Goal: Task Accomplishment & Management: Manage account settings

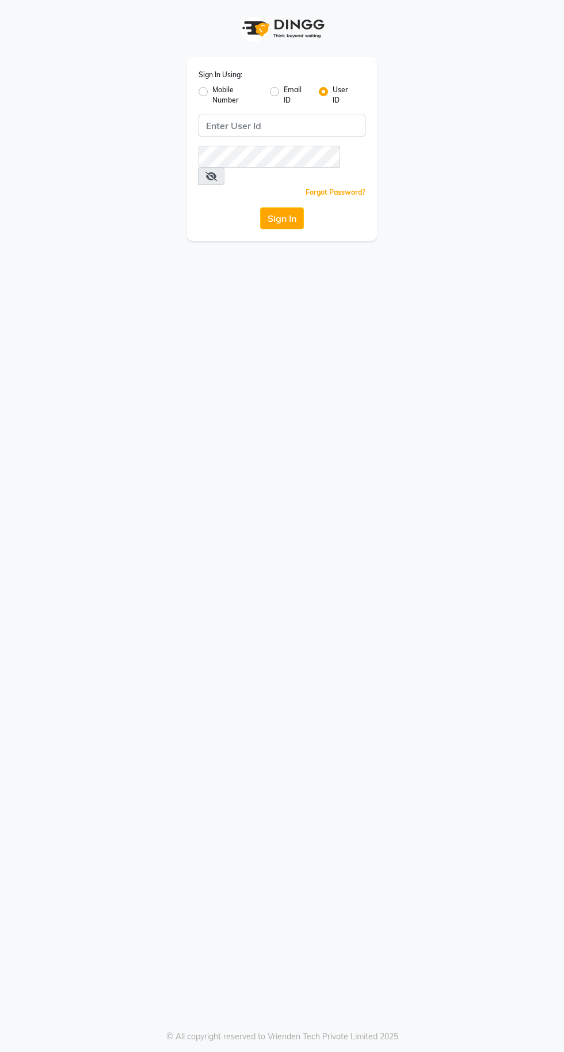
click at [213, 92] on label "Mobile Number" at bounding box center [237, 95] width 48 height 21
click at [213, 92] on input "Mobile Number" at bounding box center [216, 88] width 7 height 7
radio input "true"
radio input "false"
click at [293, 126] on input "Username" at bounding box center [301, 126] width 128 height 22
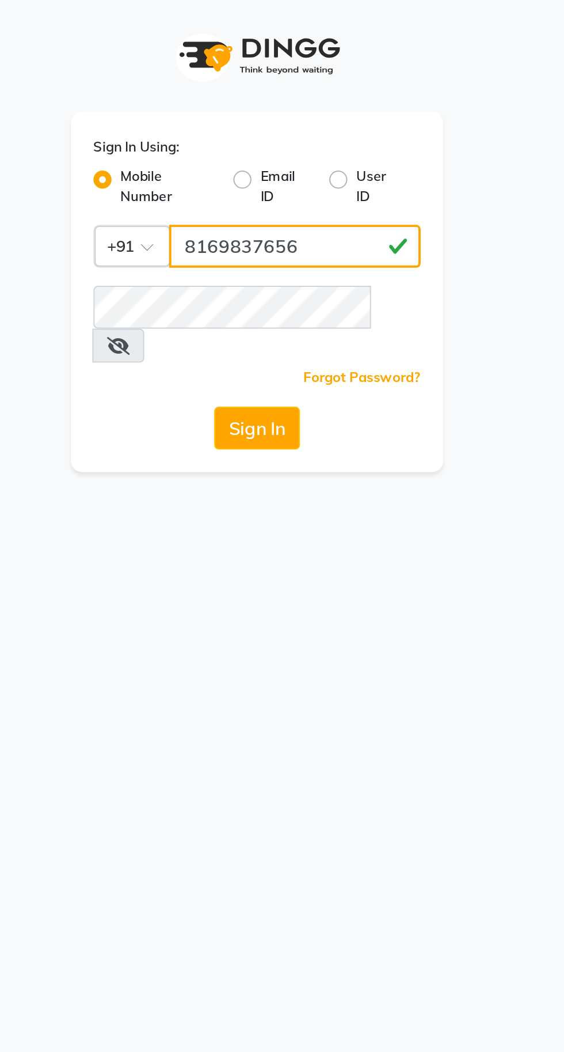
type input "8169837656"
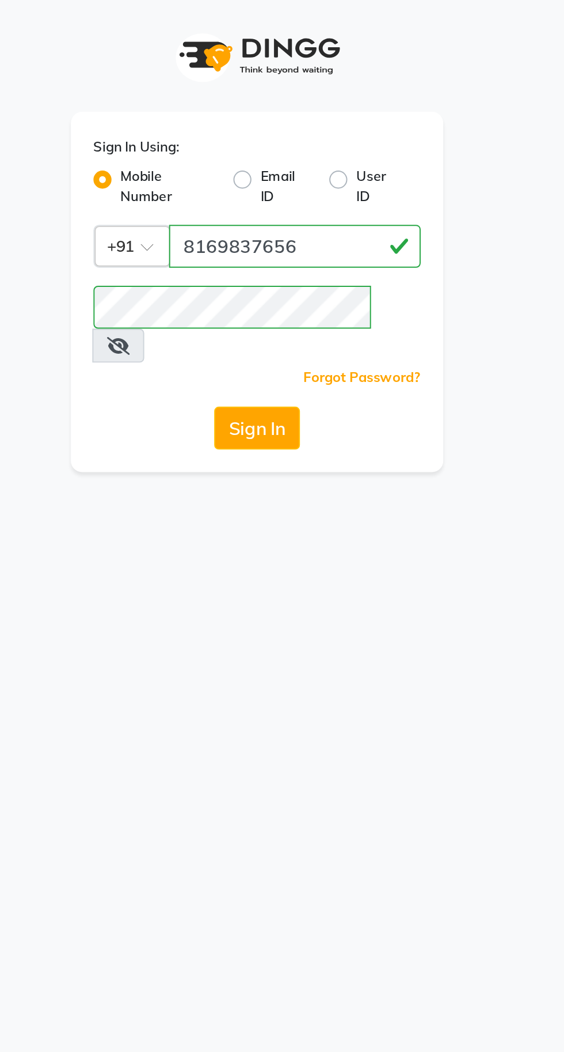
click at [283, 207] on button "Sign In" at bounding box center [282, 218] width 44 height 22
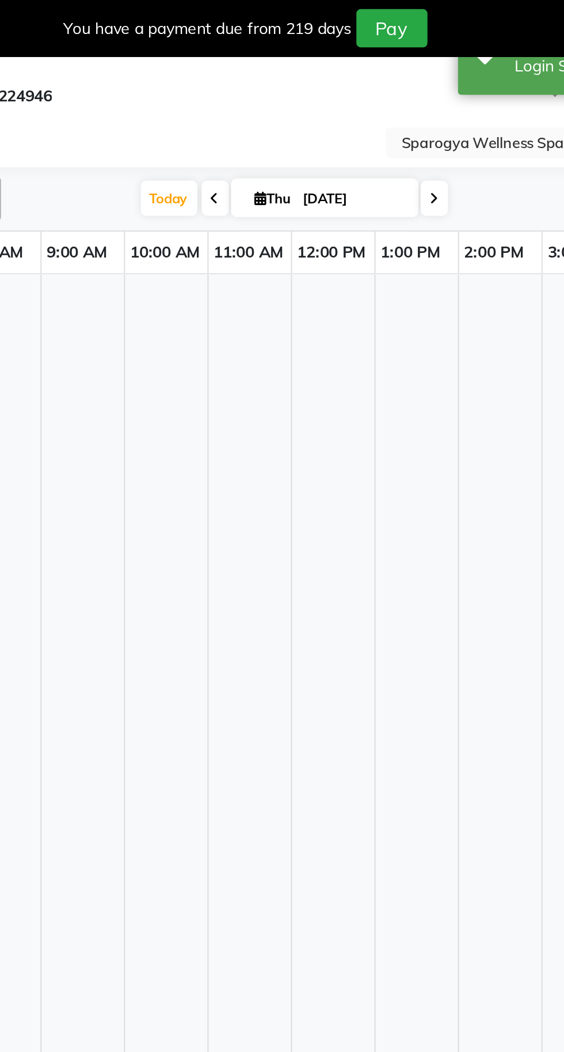
select select "en"
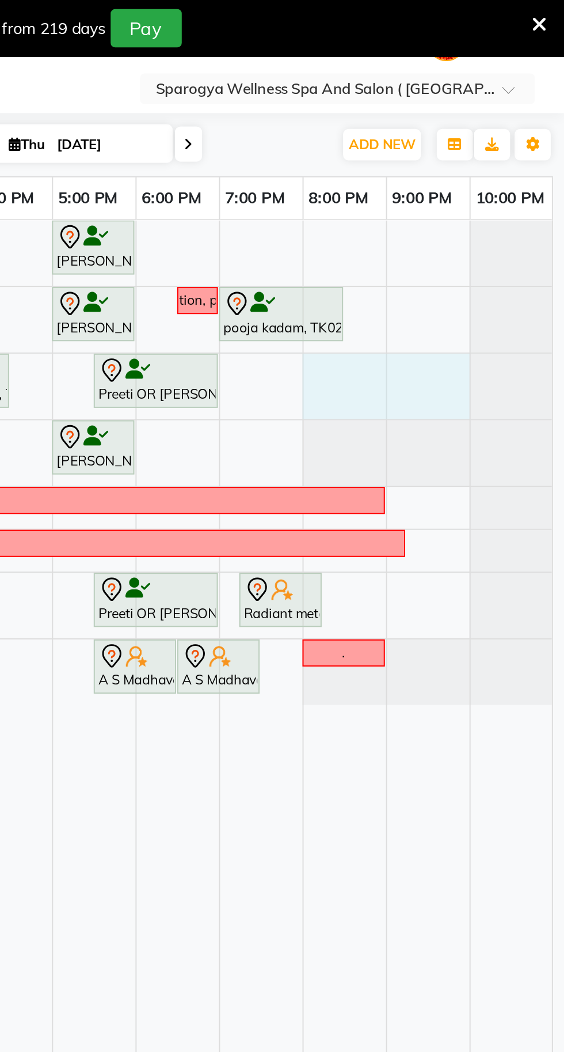
select select "16786"
select select "tentative"
select select "1200"
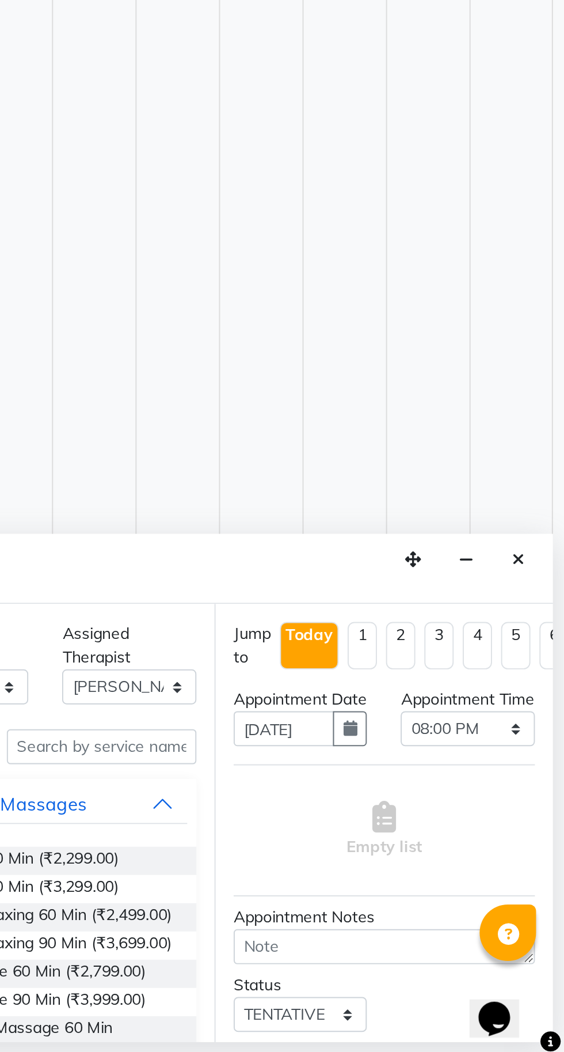
click at [539, 799] on icon "Close" at bounding box center [541, 797] width 6 height 8
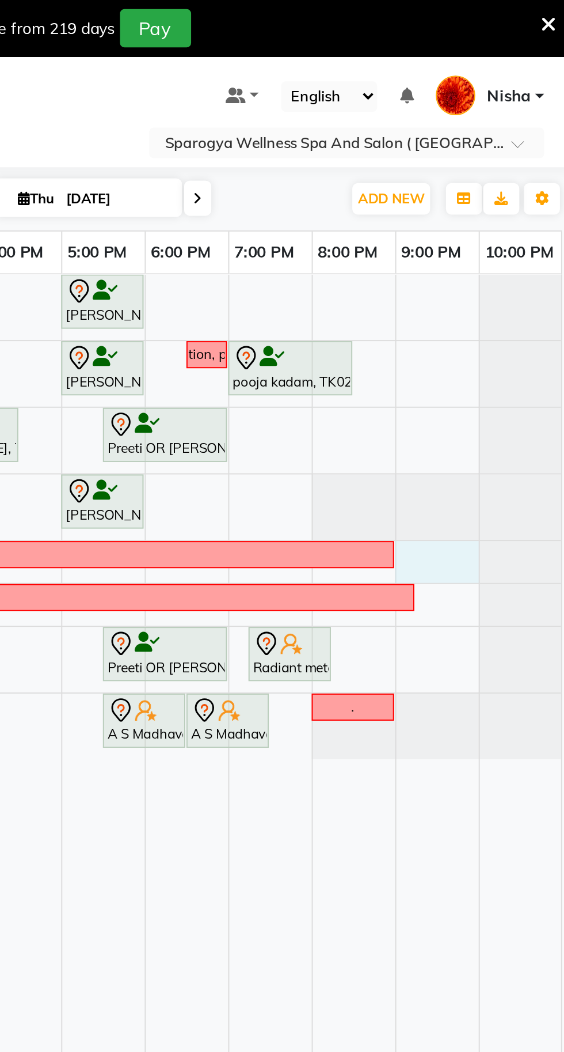
select select "61143"
select select "tentative"
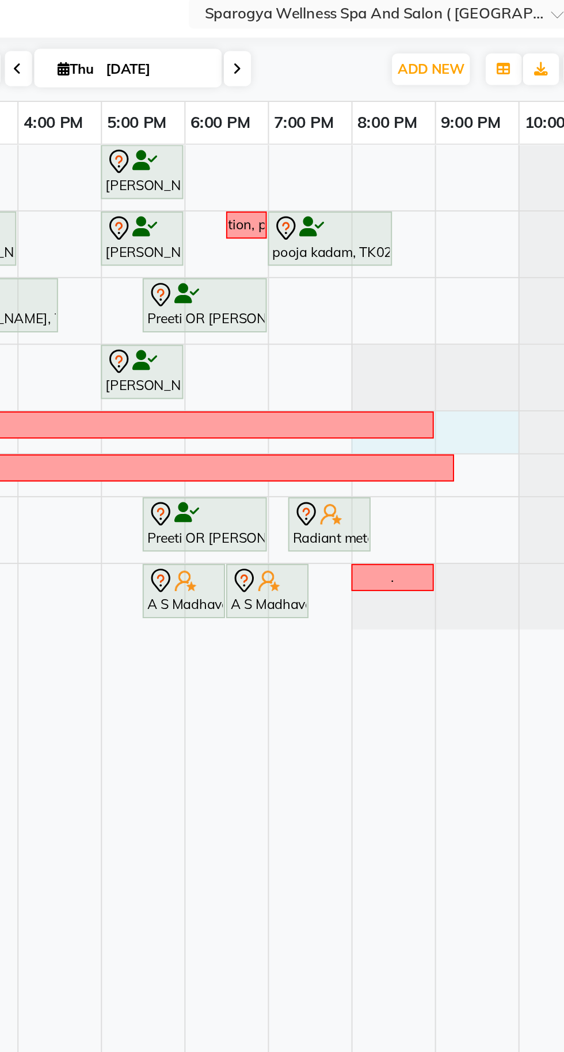
select select "1200"
click at [408, 279] on div "week off" at bounding box center [222, 277] width 519 height 10
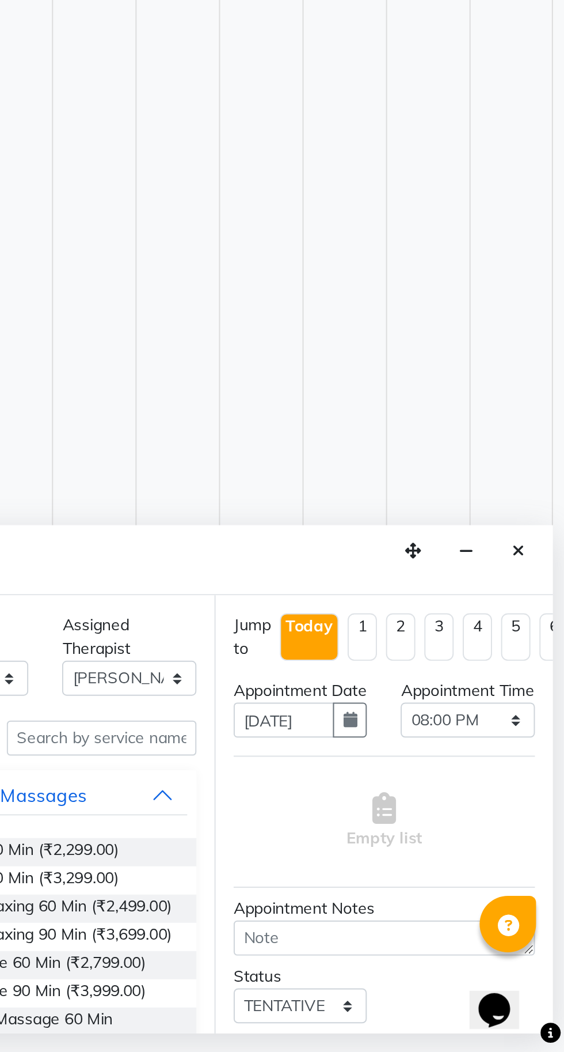
click at [541, 797] on icon "Close" at bounding box center [541, 797] width 6 height 8
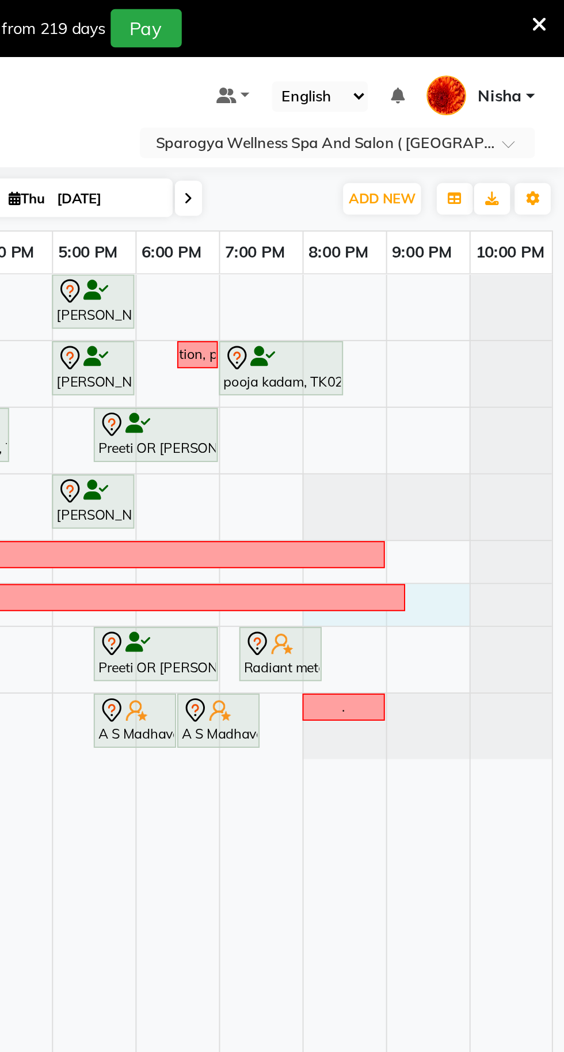
select select "70004"
select select "1200"
select select "tentative"
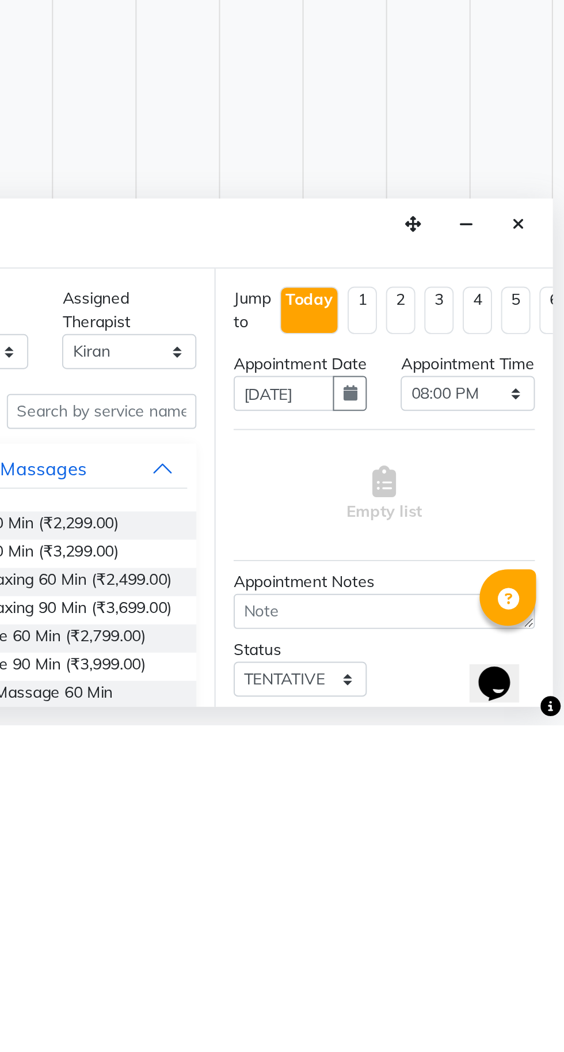
click at [541, 796] on icon "Close" at bounding box center [541, 797] width 6 height 8
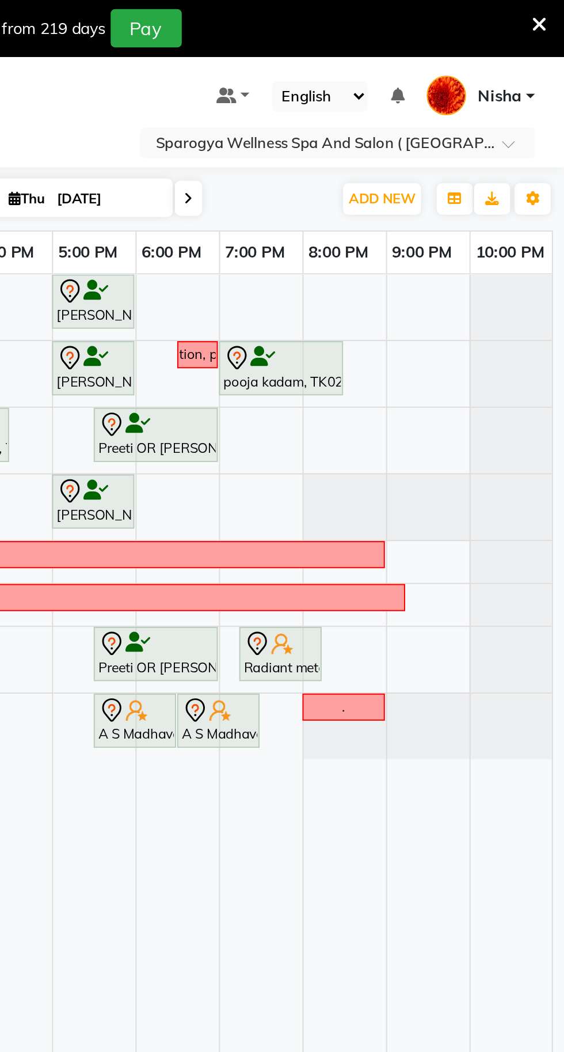
click at [532, 48] on span "Nisha" at bounding box center [531, 49] width 22 height 12
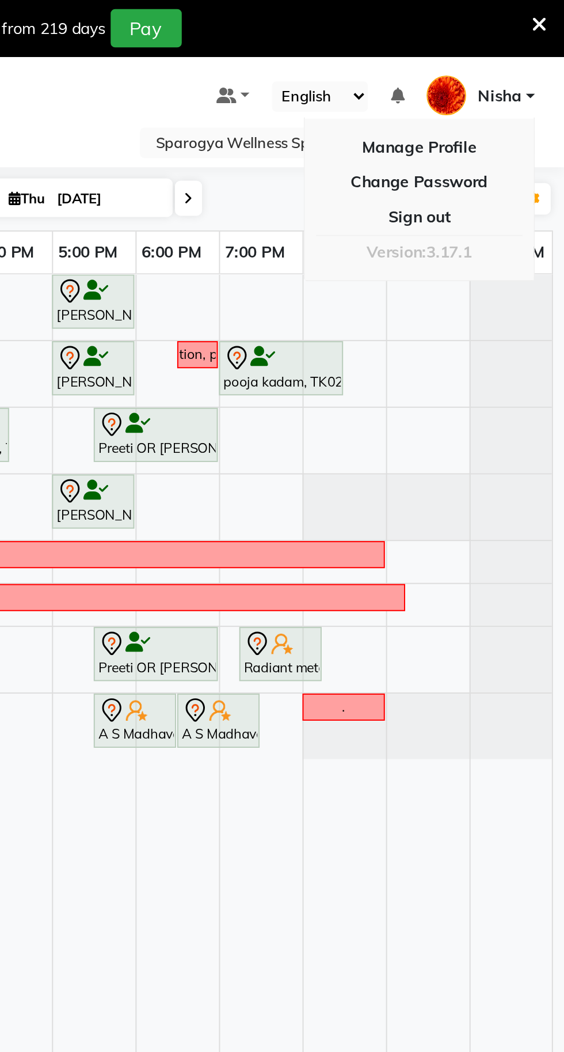
click at [494, 118] on link "Sign out" at bounding box center [490, 111] width 105 height 18
